Goal: Leave review/rating: Share an evaluation or opinion about a product, service, or content

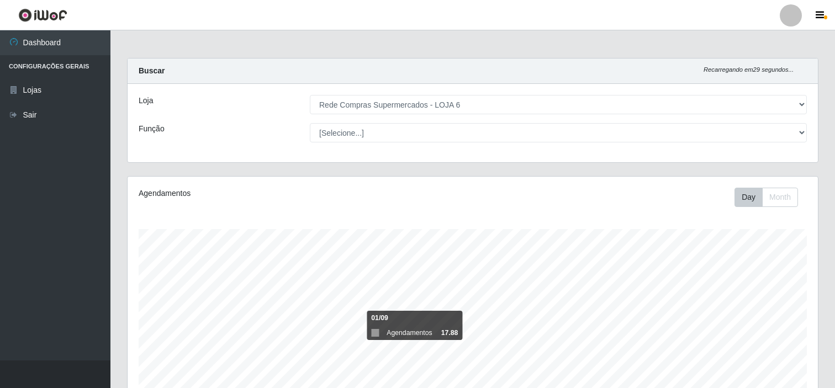
select select "398"
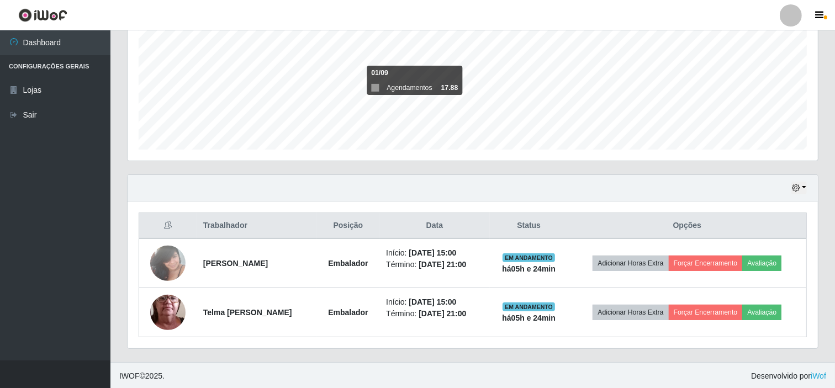
scroll to position [229, 690]
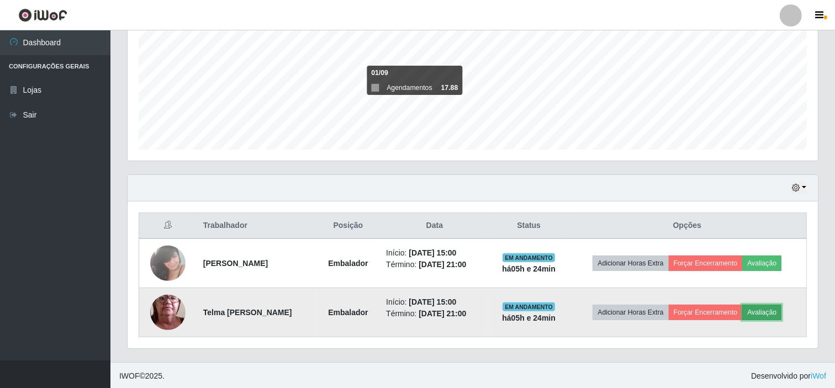
click at [776, 312] on button "Avaliação" at bounding box center [761, 312] width 39 height 15
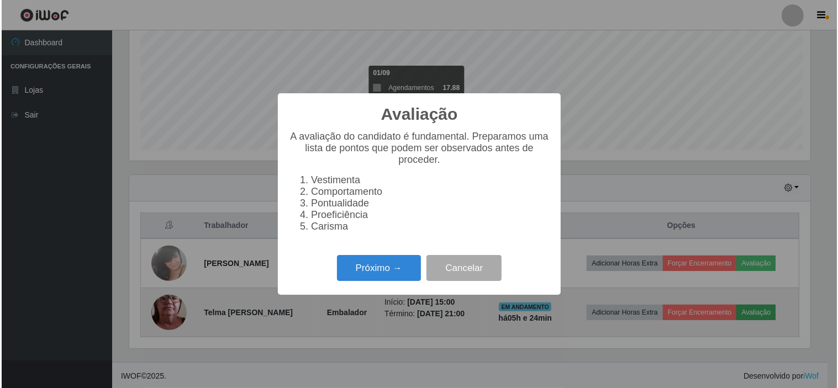
scroll to position [229, 683]
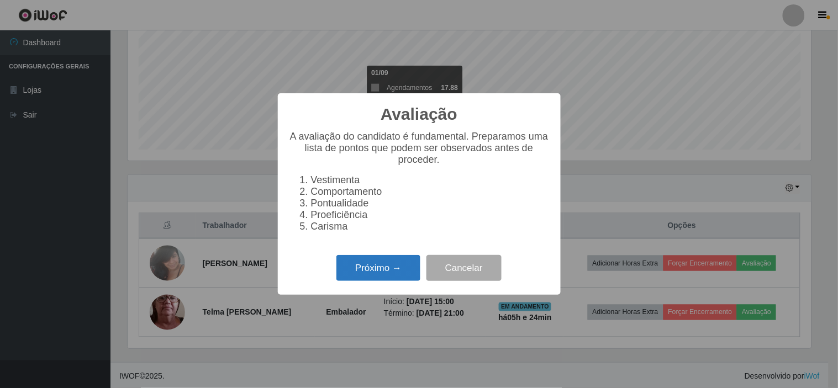
click at [379, 274] on button "Próximo →" at bounding box center [378, 268] width 84 height 26
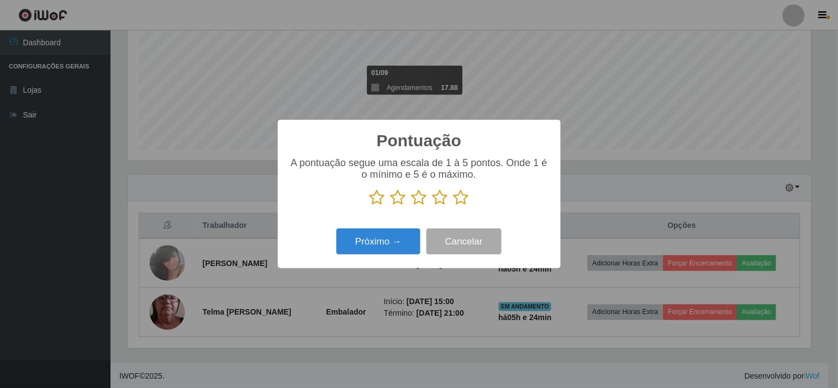
click at [393, 199] on icon at bounding box center [397, 197] width 15 height 17
click at [390, 206] on input "radio" at bounding box center [390, 206] width 0 height 0
click at [378, 241] on button "Próximo →" at bounding box center [378, 242] width 84 height 26
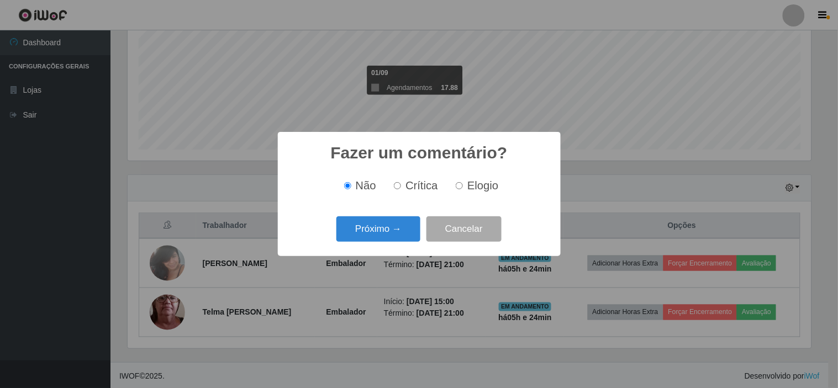
click at [412, 187] on span "Crítica" at bounding box center [421, 185] width 33 height 12
click at [401, 187] on input "Crítica" at bounding box center [397, 185] width 7 height 7
radio input "true"
click at [381, 229] on button "Próximo →" at bounding box center [378, 229] width 84 height 26
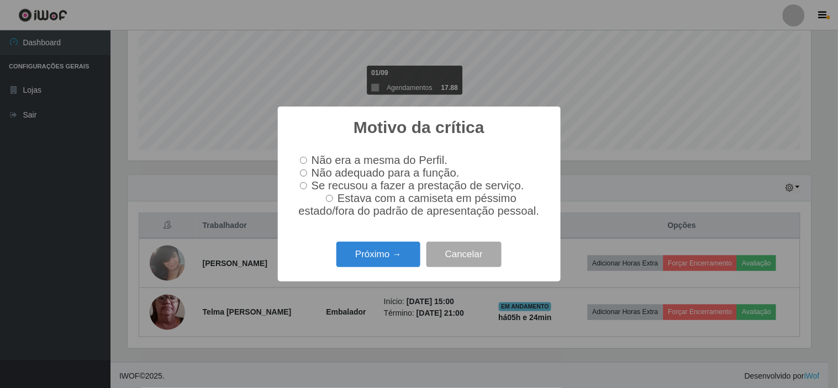
click at [308, 173] on label "Não adequado para a função." at bounding box center [377, 173] width 164 height 13
click at [307, 173] on input "Não adequado para a função." at bounding box center [303, 172] width 7 height 7
radio input "true"
click at [382, 258] on button "Próximo →" at bounding box center [378, 255] width 84 height 26
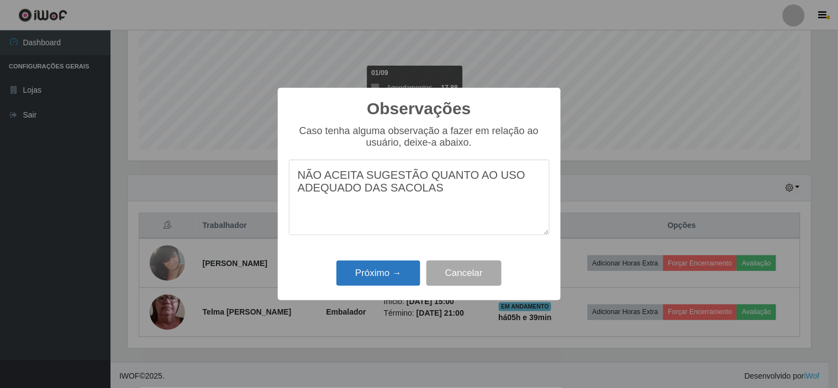
type textarea "NÃO ACEITA SUGESTÃO QUANTO AO USO ADEQUADO DAS SACOLAS"
click at [374, 273] on button "Próximo →" at bounding box center [378, 274] width 84 height 26
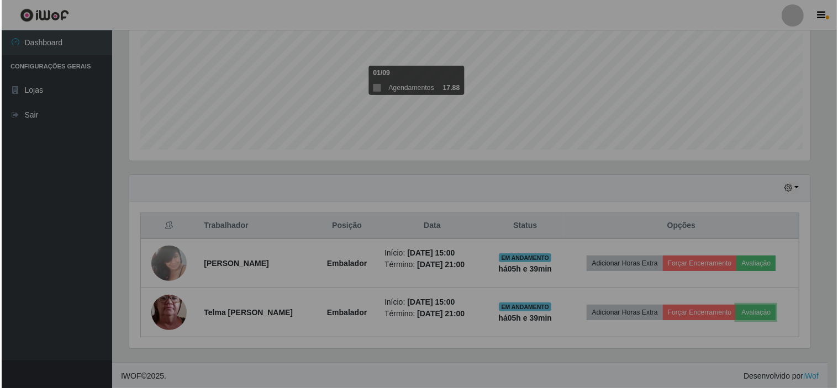
scroll to position [229, 690]
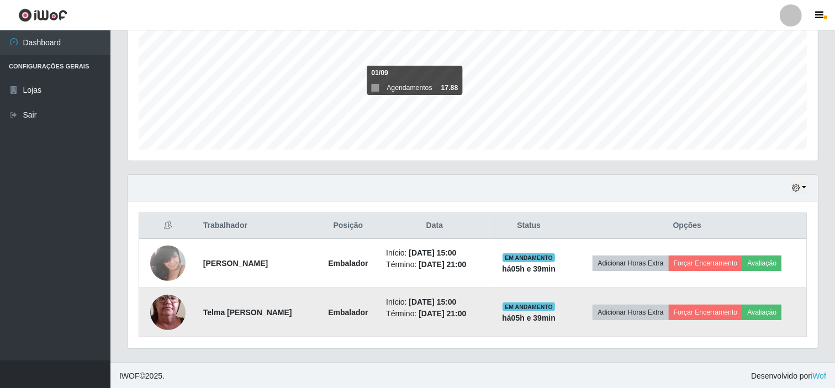
click at [162, 318] on img at bounding box center [167, 312] width 35 height 78
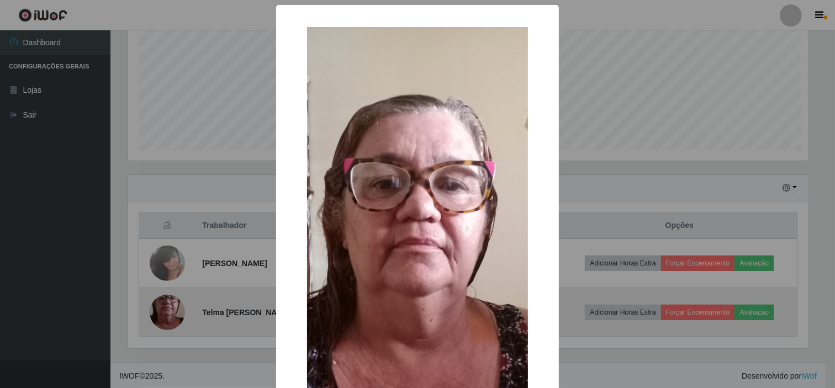
scroll to position [229, 683]
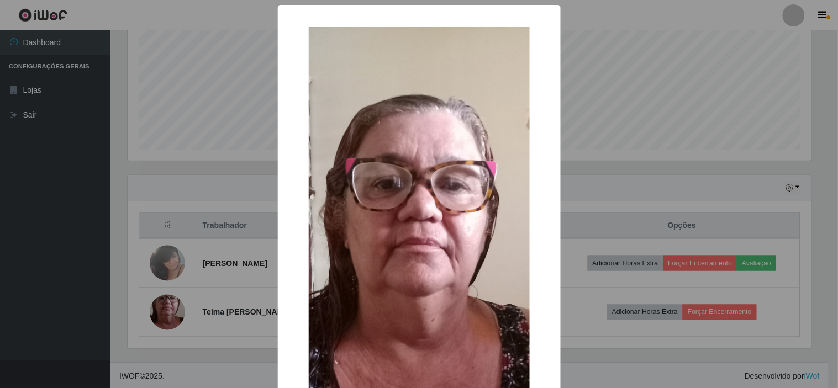
click at [580, 184] on div "× OK Cancel" at bounding box center [419, 194] width 838 height 388
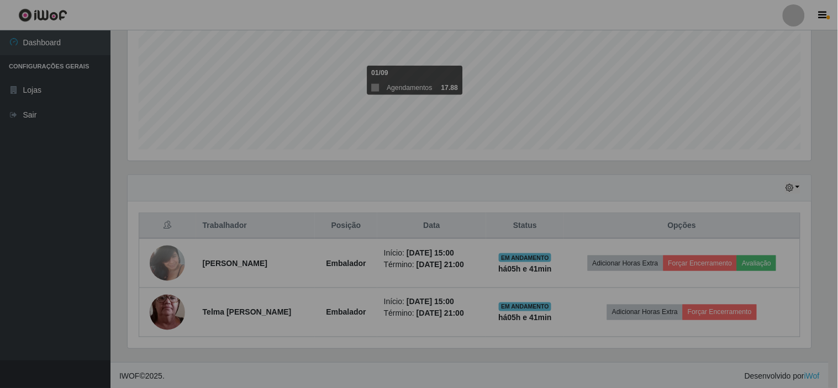
scroll to position [229, 690]
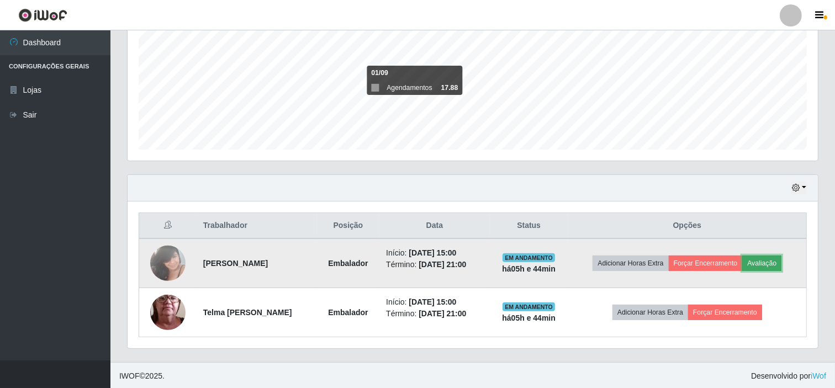
click at [768, 266] on button "Avaliação" at bounding box center [761, 263] width 39 height 15
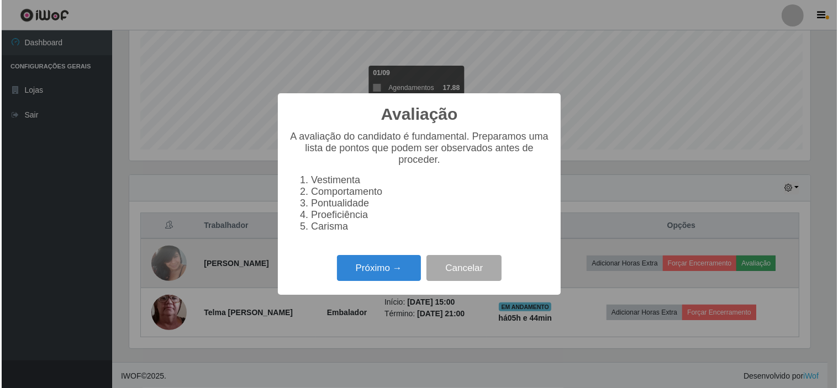
scroll to position [229, 683]
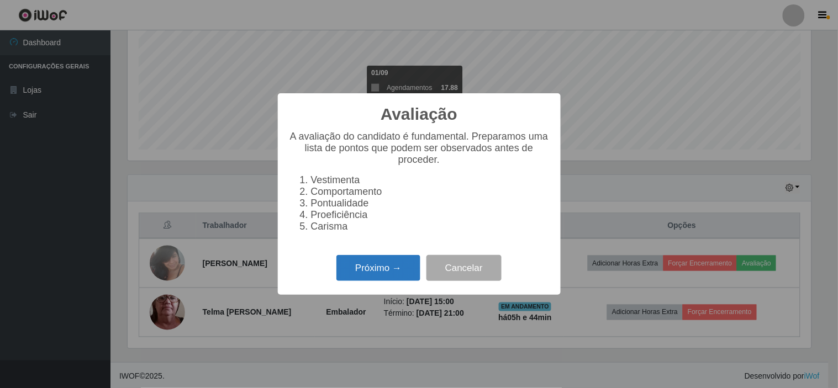
click at [368, 274] on button "Próximo →" at bounding box center [378, 268] width 84 height 26
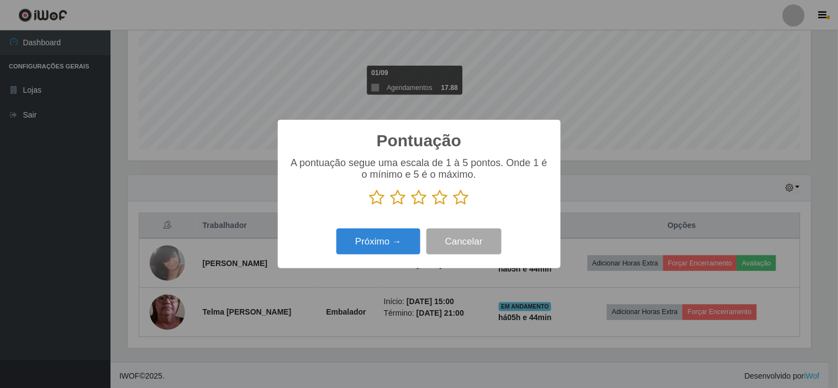
scroll to position [551855, 551400]
click at [457, 197] on icon at bounding box center [460, 197] width 15 height 17
click at [453, 206] on input "radio" at bounding box center [453, 206] width 0 height 0
click at [391, 246] on button "Próximo →" at bounding box center [378, 242] width 84 height 26
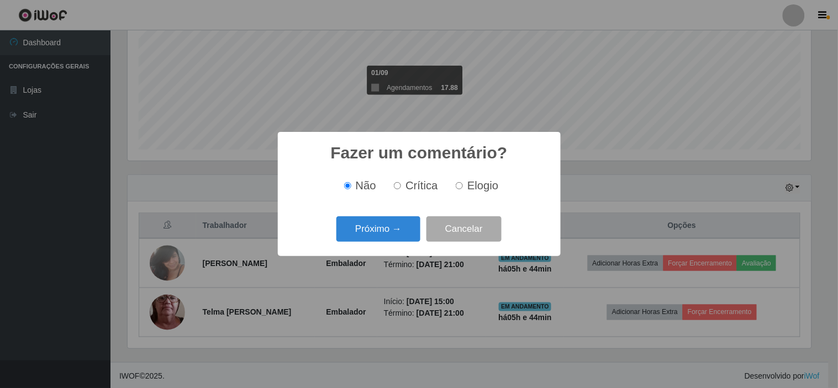
click at [473, 187] on span "Elogio" at bounding box center [482, 185] width 31 height 12
click at [463, 187] on input "Elogio" at bounding box center [458, 185] width 7 height 7
radio input "true"
click at [372, 230] on button "Próximo →" at bounding box center [378, 229] width 84 height 26
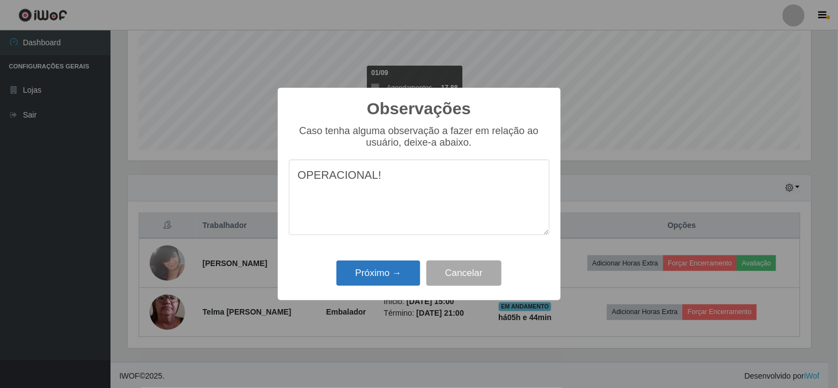
type textarea "OPERACIONAL!"
click at [373, 269] on button "Próximo →" at bounding box center [378, 274] width 84 height 26
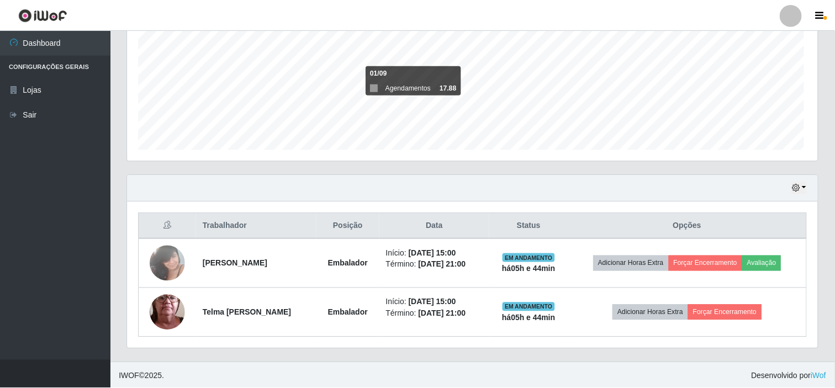
scroll to position [229, 690]
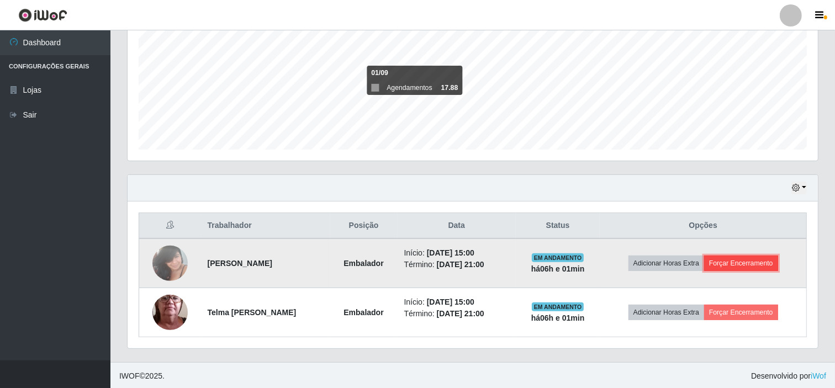
click at [752, 263] on button "Forçar Encerramento" at bounding box center [741, 263] width 74 height 15
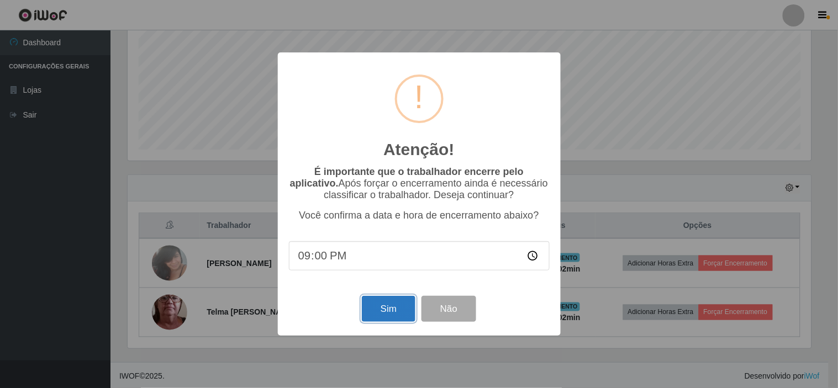
click at [390, 310] on button "Sim" at bounding box center [389, 309] width 54 height 26
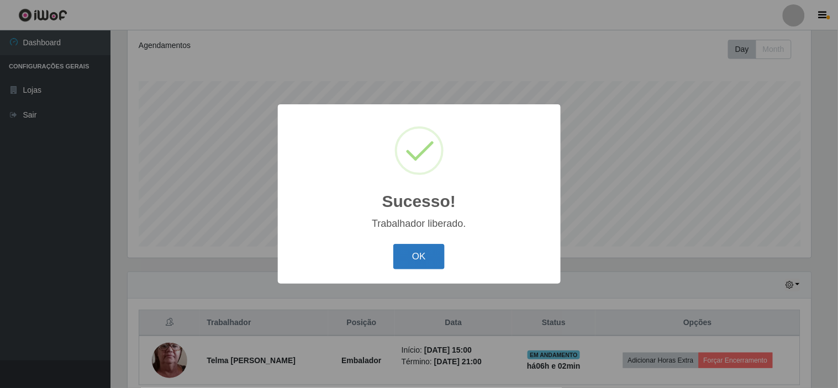
click at [432, 262] on button "OK" at bounding box center [418, 257] width 51 height 26
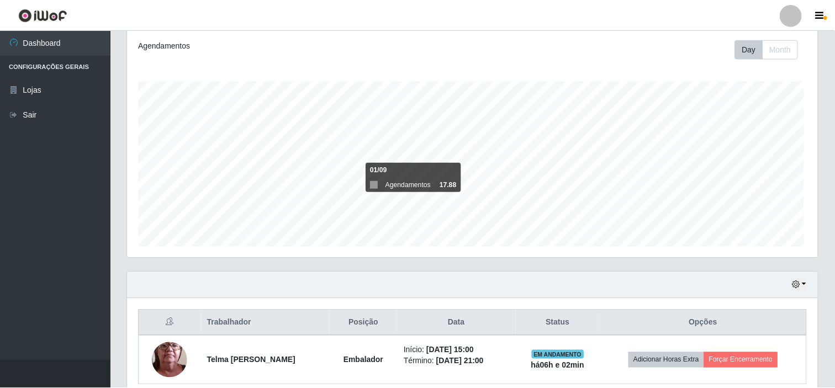
scroll to position [229, 690]
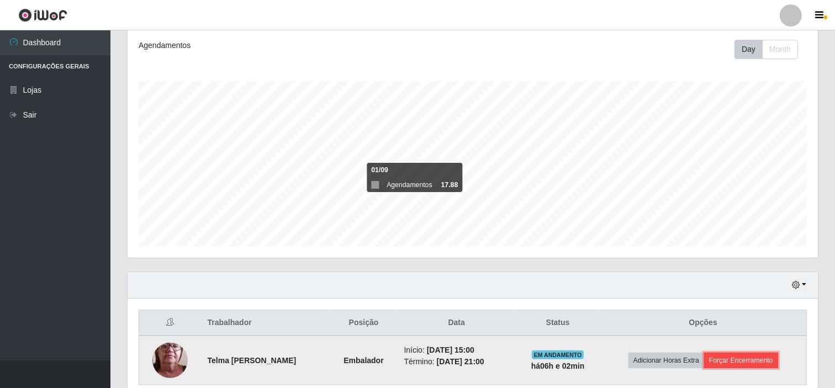
click at [766, 360] on button "Forçar Encerramento" at bounding box center [741, 360] width 74 height 15
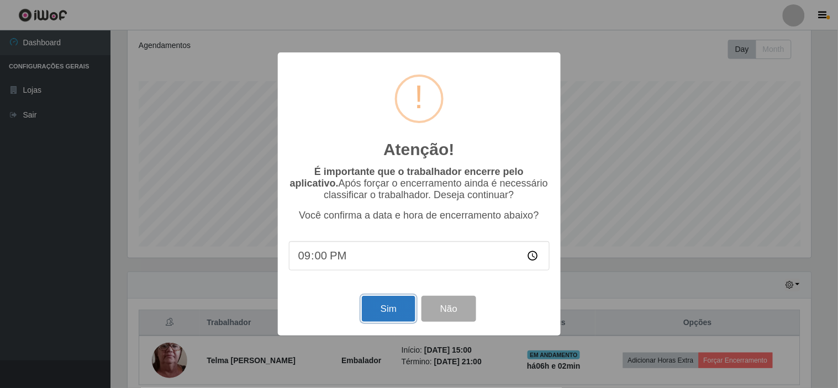
click at [400, 314] on button "Sim" at bounding box center [389, 309] width 54 height 26
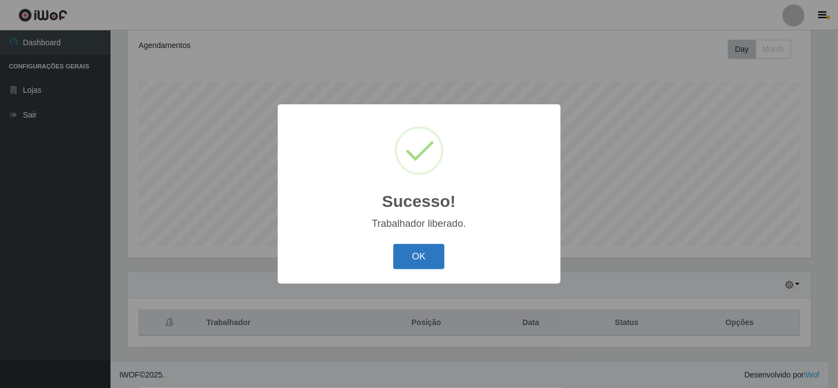
click at [405, 252] on button "OK" at bounding box center [418, 257] width 51 height 26
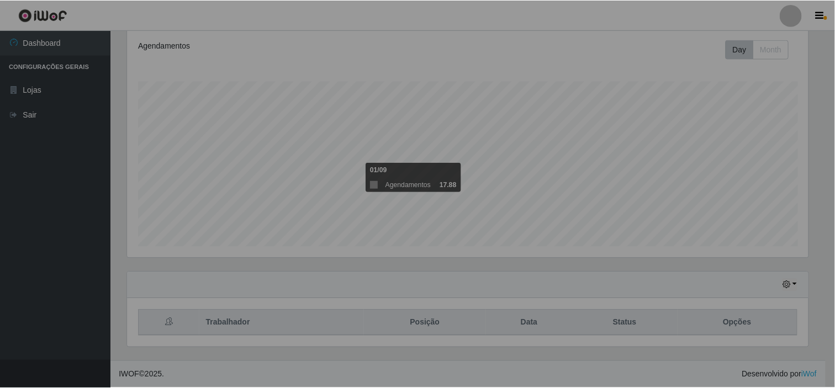
scroll to position [229, 690]
